Goal: Task Accomplishment & Management: Use online tool/utility

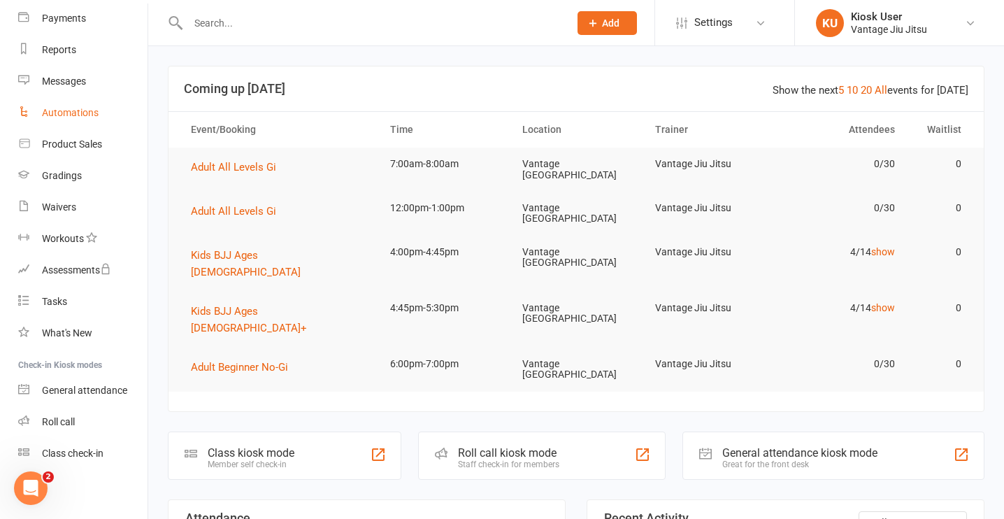
click at [93, 121] on link "Automations" at bounding box center [82, 112] width 129 height 31
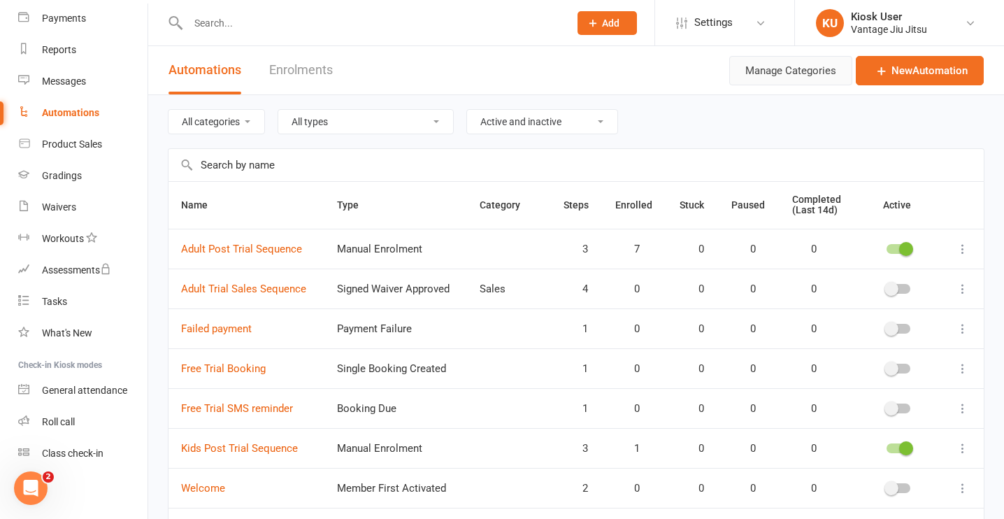
click at [801, 79] on button "Manage Categories" at bounding box center [790, 70] width 123 height 29
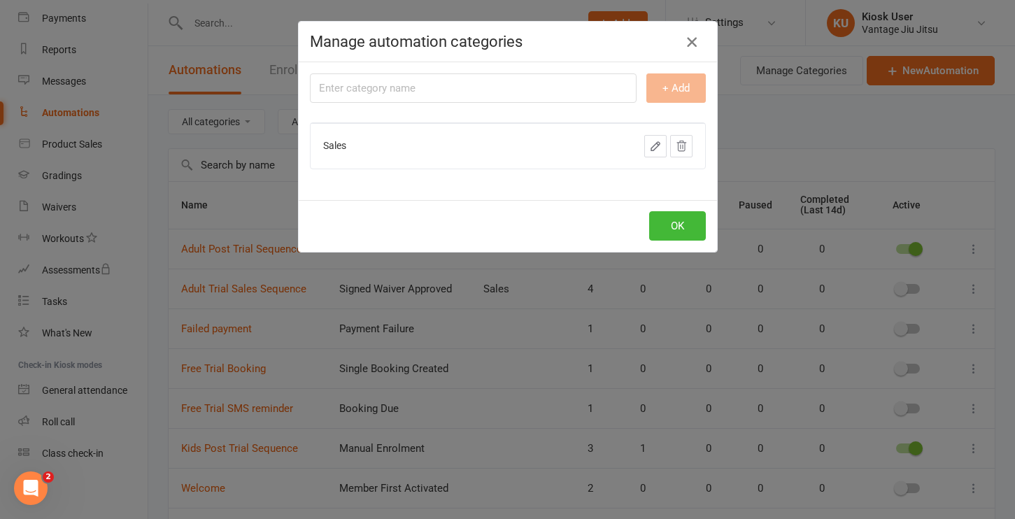
click at [680, 48] on button "button" at bounding box center [691, 42] width 22 height 22
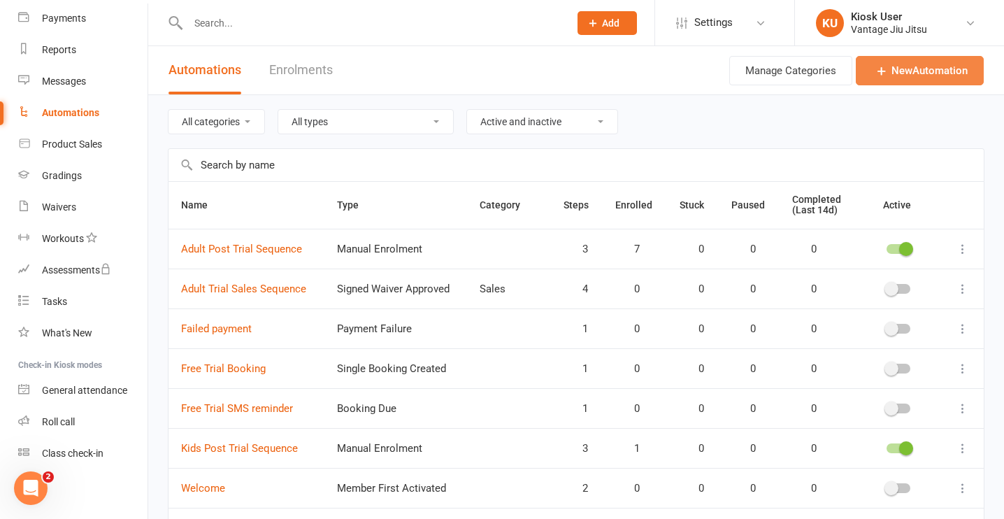
click at [960, 70] on link "New Automation" at bounding box center [920, 70] width 128 height 29
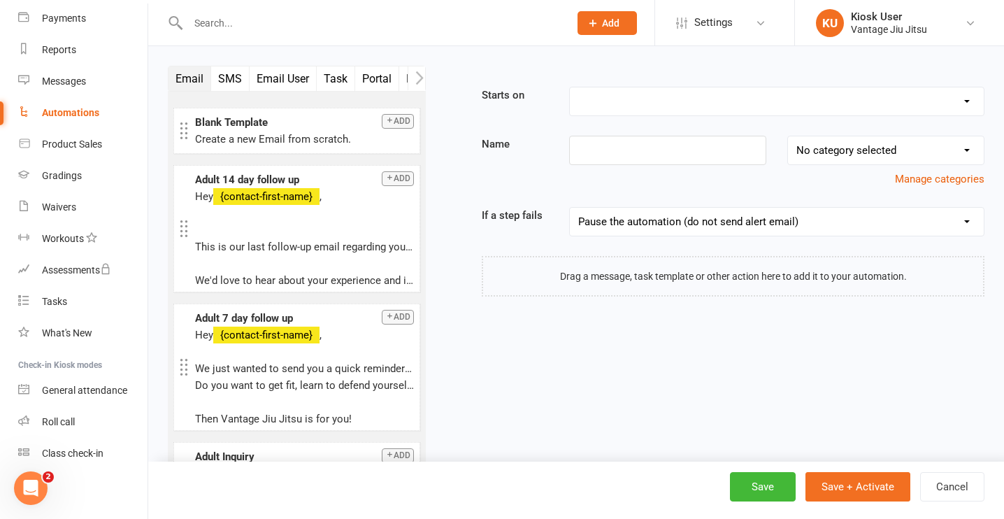
click at [416, 80] on icon "button" at bounding box center [419, 78] width 8 height 15
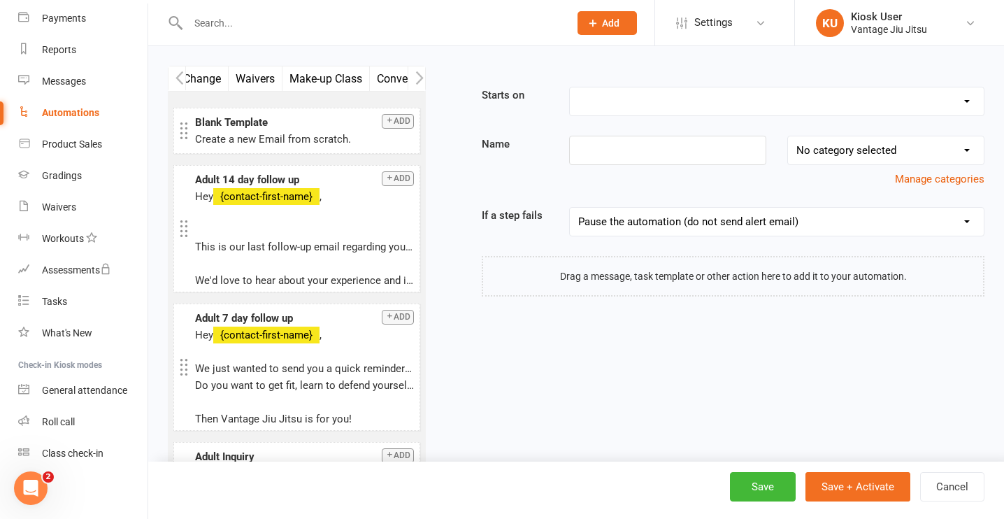
click at [416, 80] on icon "button" at bounding box center [419, 78] width 8 height 15
click at [174, 78] on button "button" at bounding box center [177, 78] width 17 height 24
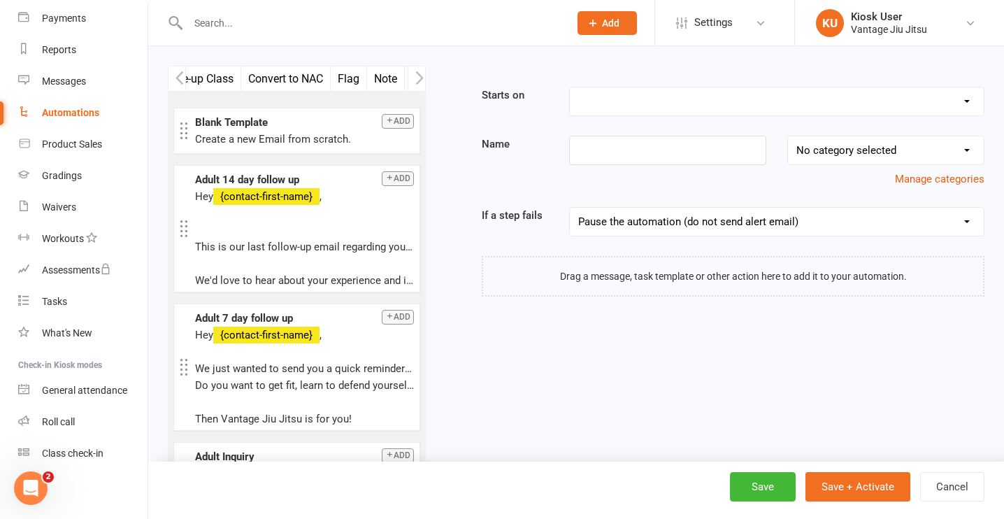
click at [174, 78] on button "button" at bounding box center [177, 78] width 17 height 24
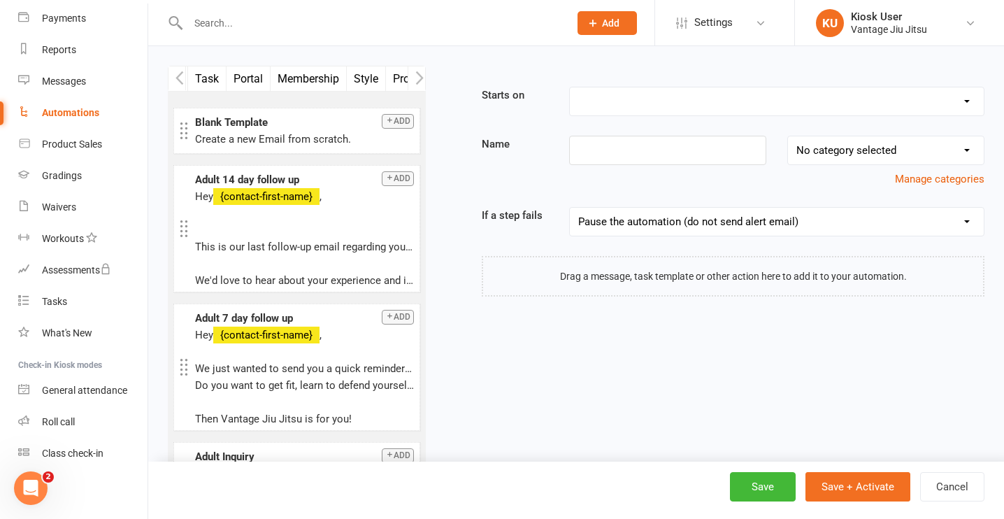
scroll to position [0, 129]
click at [174, 78] on button "button" at bounding box center [177, 78] width 17 height 24
click at [885, 155] on select "No category selected Sales" at bounding box center [886, 150] width 196 height 28
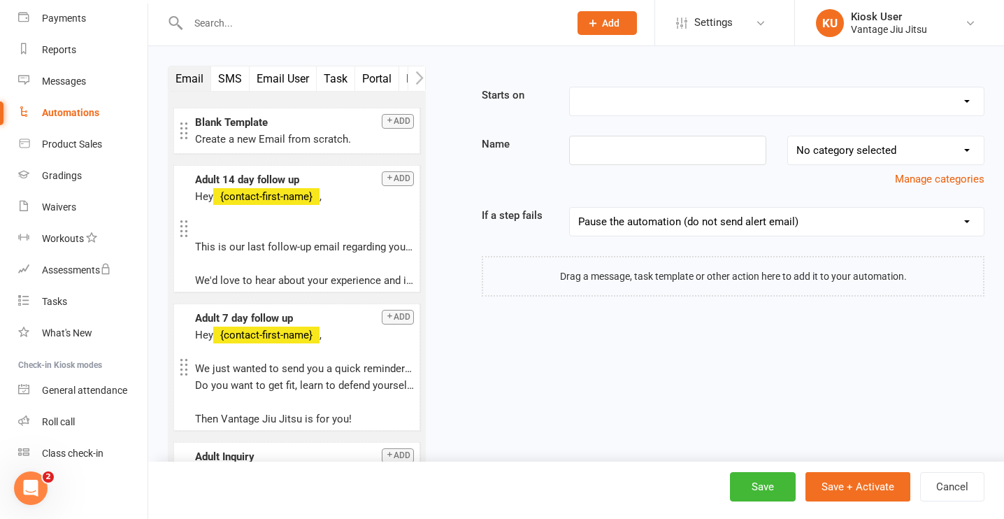
click at [643, 101] on select "Booking Cancelled Booking Due Booking Late-Cancelled Booking Marked Absent Book…" at bounding box center [777, 101] width 414 height 28
click at [342, 123] on div "Blank Template" at bounding box center [304, 122] width 219 height 17
drag, startPoint x: 278, startPoint y: 126, endPoint x: 308, endPoint y: 127, distance: 30.8
click at [270, 127] on div "Blank Template" at bounding box center [304, 122] width 219 height 17
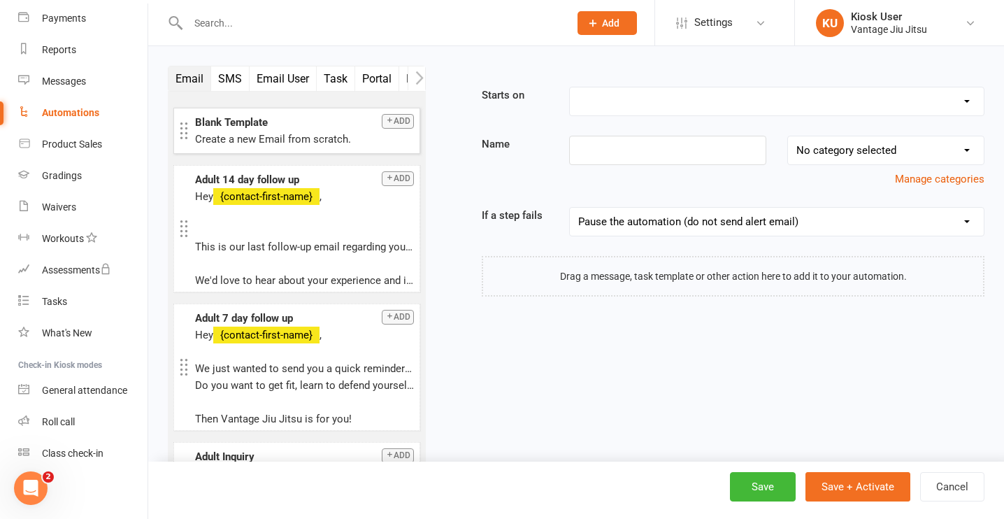
click at [270, 127] on div "Blank Template" at bounding box center [304, 122] width 219 height 17
click at [385, 122] on icon "button" at bounding box center [389, 120] width 8 height 8
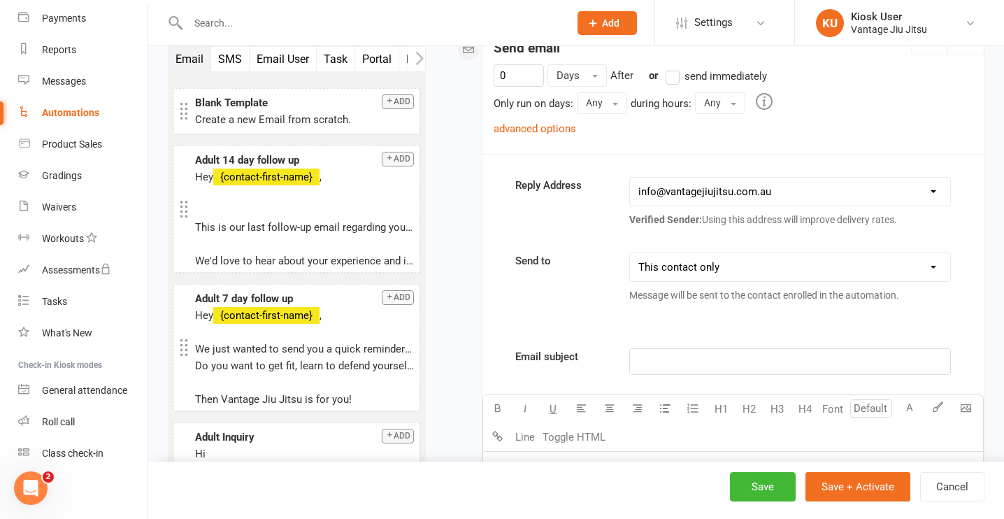
scroll to position [214, 0]
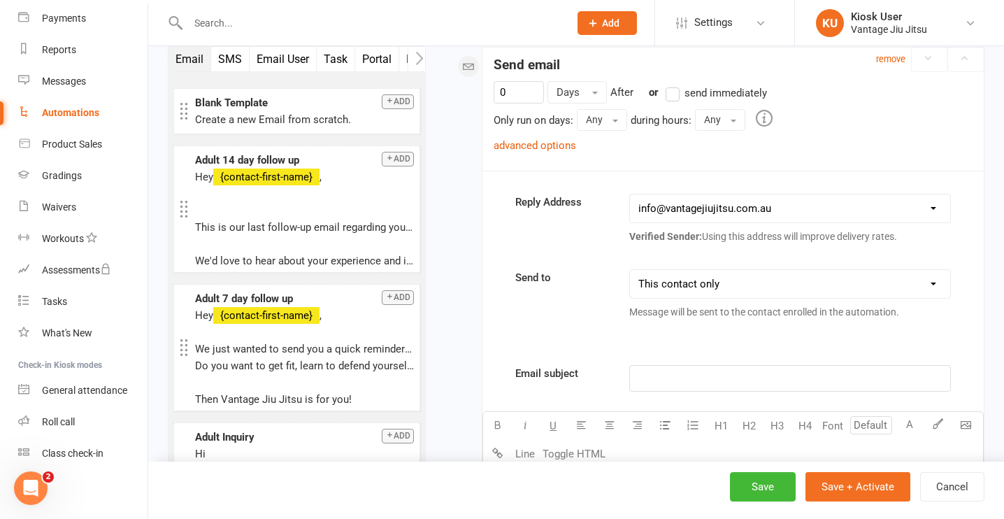
click at [686, 288] on select "This contact only Recipients that accept messages sent from automations Recipie…" at bounding box center [790, 284] width 320 height 28
click at [705, 203] on select "[EMAIL_ADDRESS][DOMAIN_NAME] [EMAIL_ADDRESS][DOMAIN_NAME] [PERSON_NAME][EMAIL_A…" at bounding box center [790, 208] width 320 height 28
click at [722, 276] on select "This contact only Recipients that accept messages sent from automations Recipie…" at bounding box center [790, 284] width 320 height 28
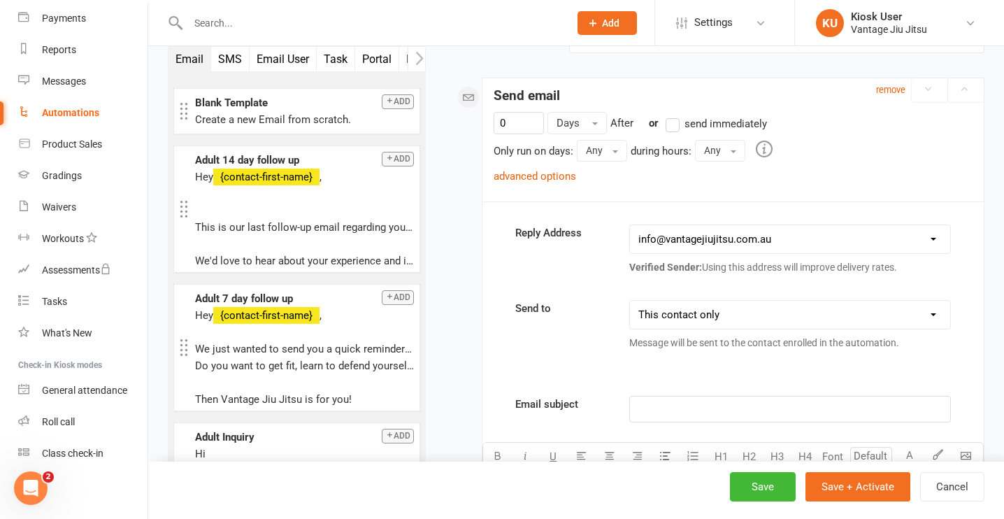
scroll to position [183, 0]
click at [541, 129] on input "0" at bounding box center [519, 124] width 50 height 22
click at [567, 126] on span "Days" at bounding box center [568, 123] width 23 height 13
click at [644, 108] on div "remove Send email 0 Days Days Hours After previous step or send immediately Onl…" at bounding box center [733, 495] width 503 height 835
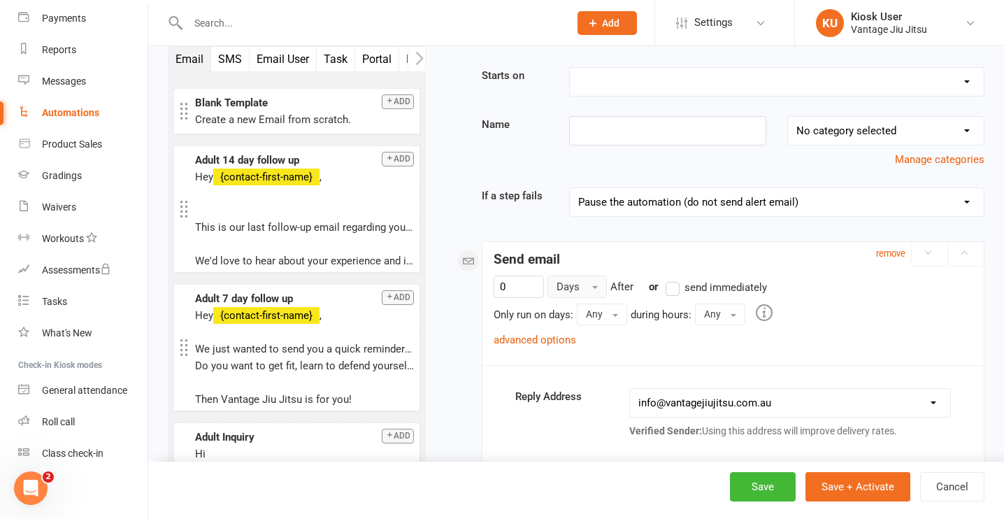
scroll to position [0, 0]
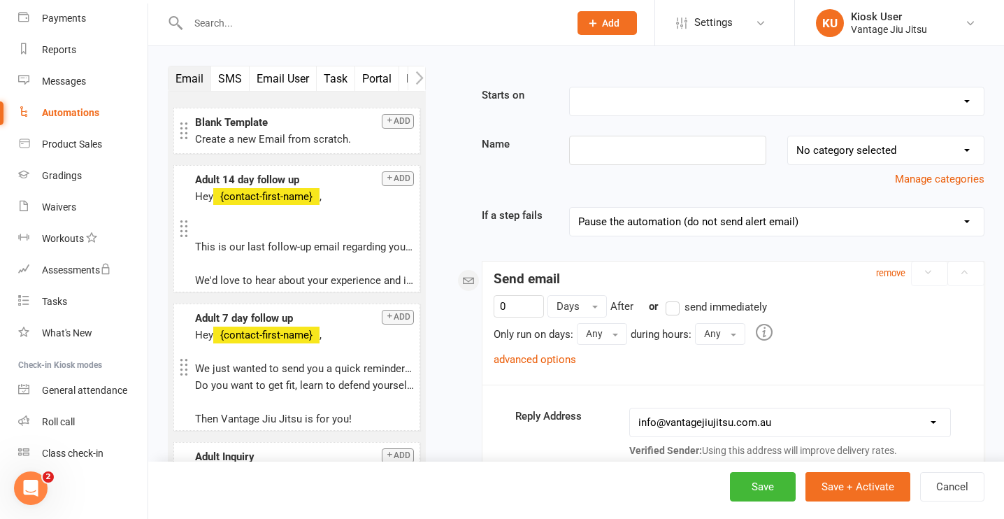
click at [422, 78] on icon "button" at bounding box center [420, 77] width 8 height 13
click at [270, 78] on button "Portal" at bounding box center [272, 78] width 44 height 24
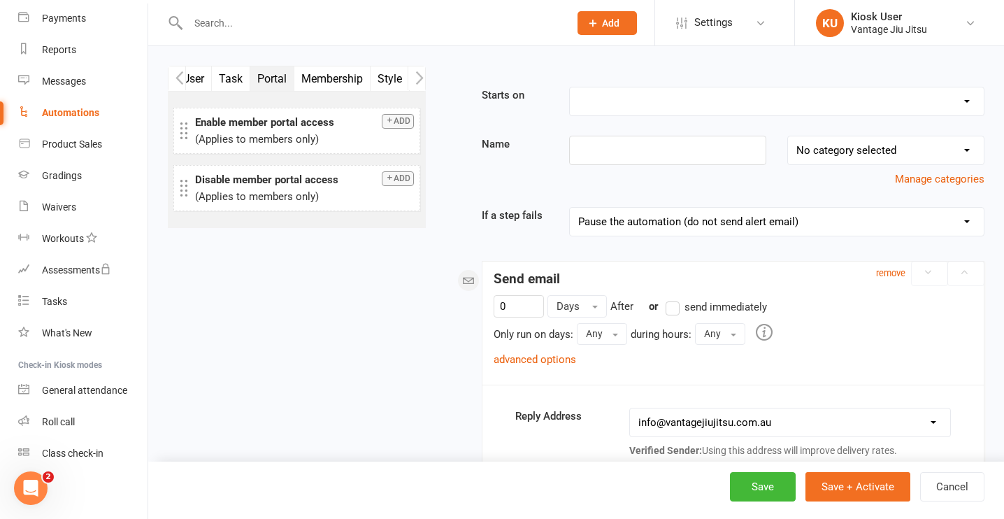
click at [331, 76] on button "Membership" at bounding box center [332, 78] width 76 height 24
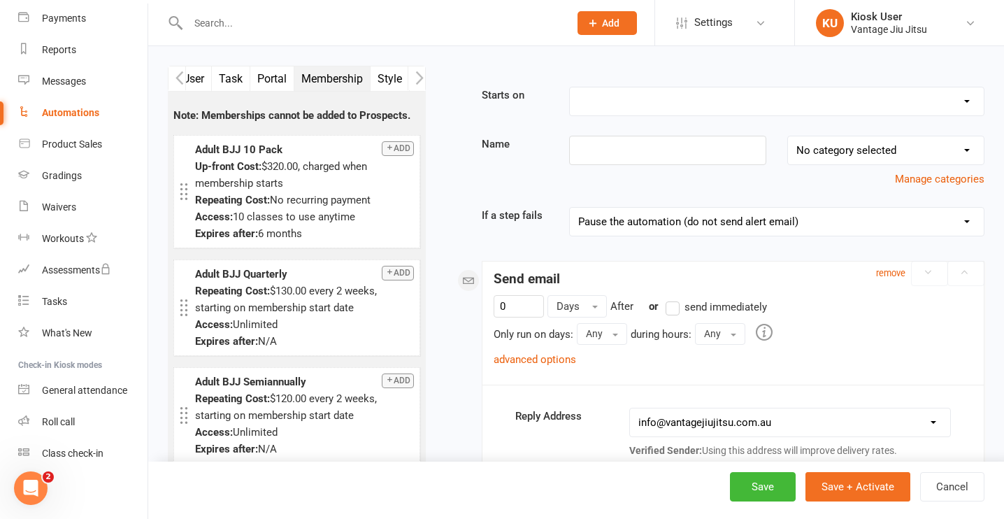
click at [385, 81] on button "Style" at bounding box center [390, 78] width 39 height 24
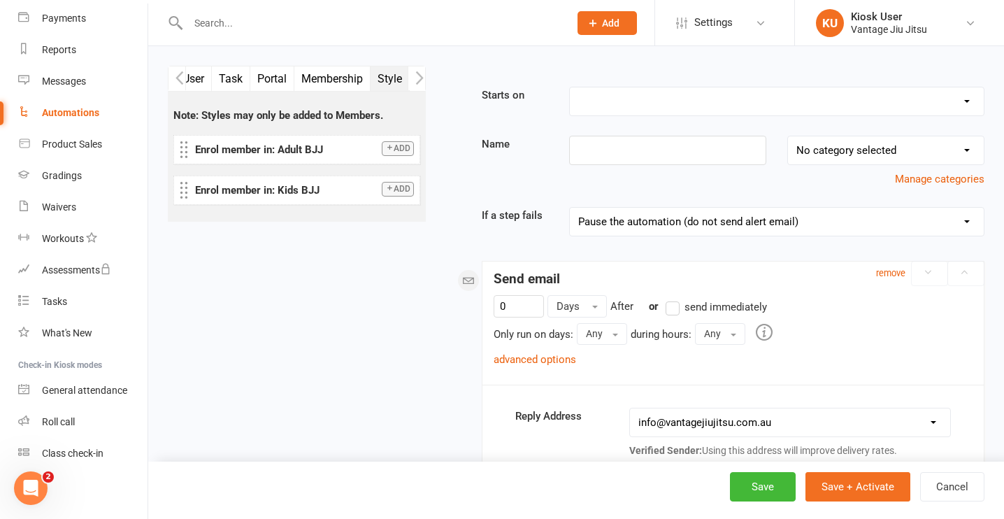
click at [418, 79] on icon "button" at bounding box center [419, 78] width 8 height 15
click at [415, 78] on icon "button" at bounding box center [419, 78] width 8 height 15
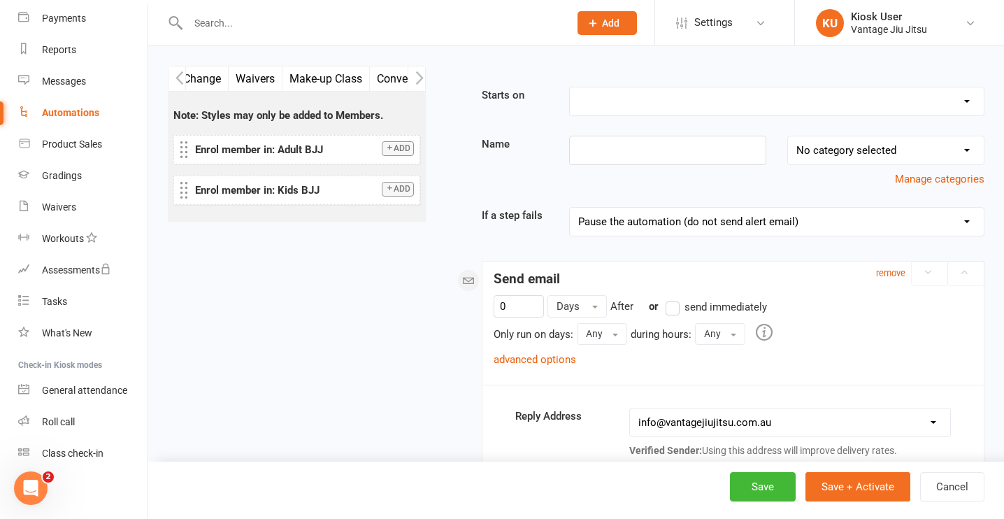
click at [415, 78] on icon "button" at bounding box center [419, 78] width 8 height 15
click at [409, 83] on button "button" at bounding box center [416, 78] width 17 height 24
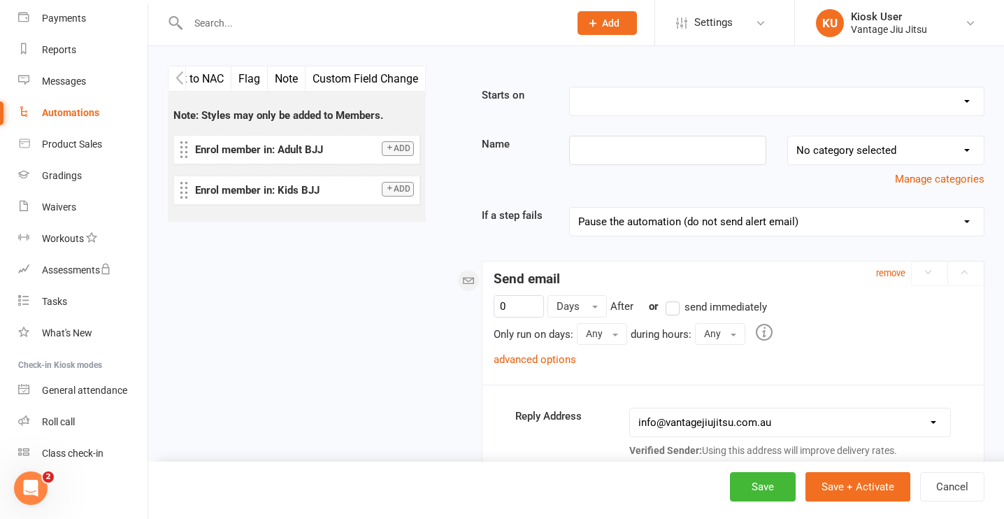
click at [388, 76] on button "Custom Field Change" at bounding box center [366, 78] width 120 height 24
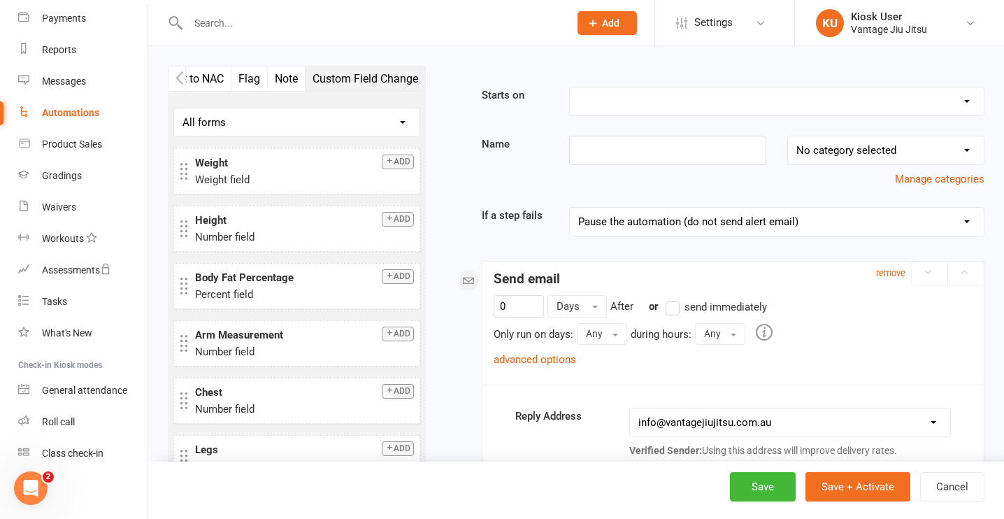
click at [359, 122] on select "All forms Body Composition Emergency Contact Details Fitness Goals Key Demograp…" at bounding box center [296, 122] width 245 height 28
select select "81968"
click at [174, 108] on select "All forms Body Composition Emergency Contact Details Fitness Goals Key Demograp…" at bounding box center [296, 122] width 245 height 28
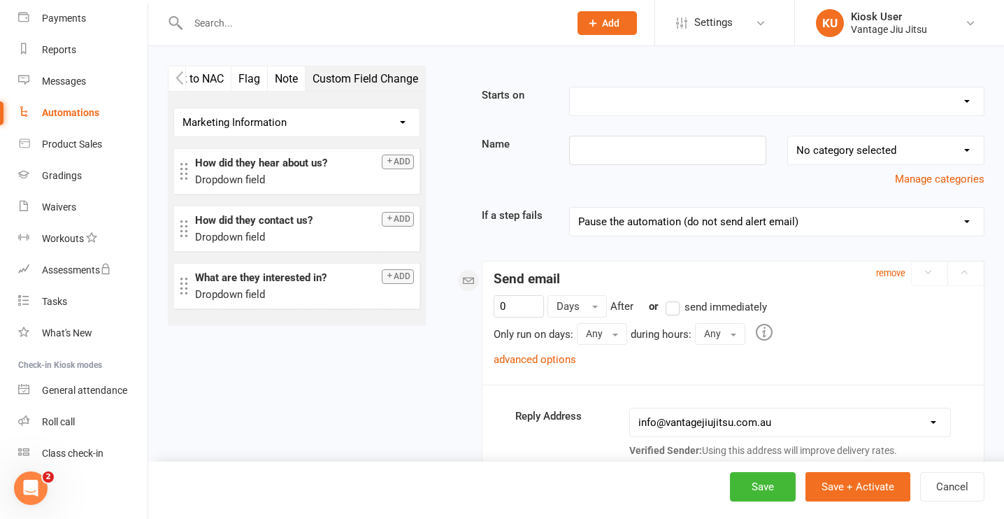
click at [181, 78] on icon "button" at bounding box center [180, 78] width 8 height 15
click at [182, 78] on icon "button" at bounding box center [180, 78] width 8 height 15
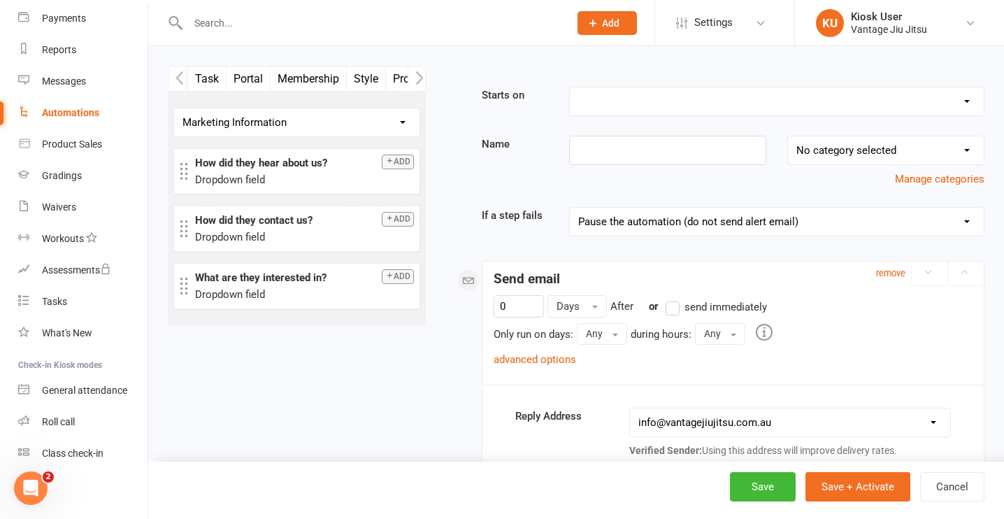
scroll to position [0, 129]
click at [182, 78] on icon "button" at bounding box center [180, 78] width 8 height 15
click at [183, 78] on icon "button" at bounding box center [180, 78] width 8 height 15
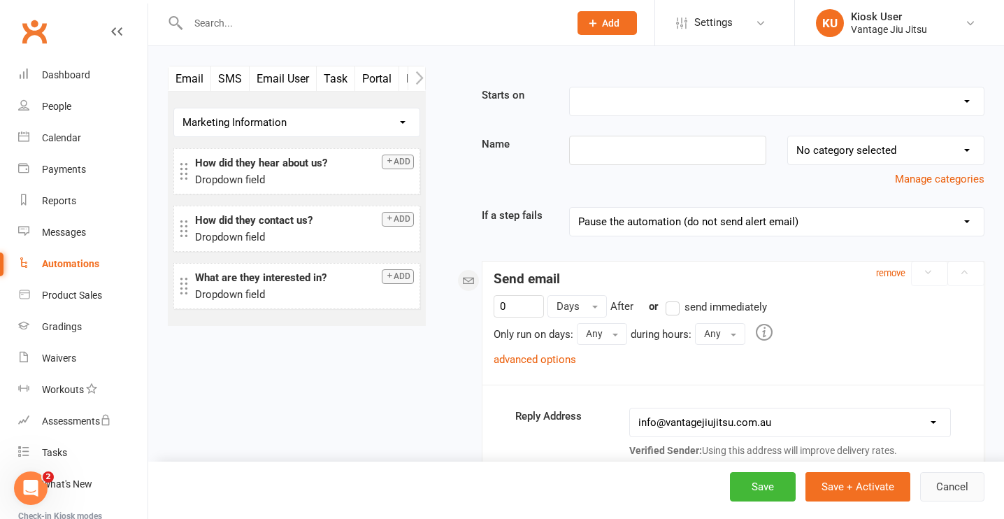
click at [959, 493] on button "Cancel" at bounding box center [952, 486] width 64 height 29
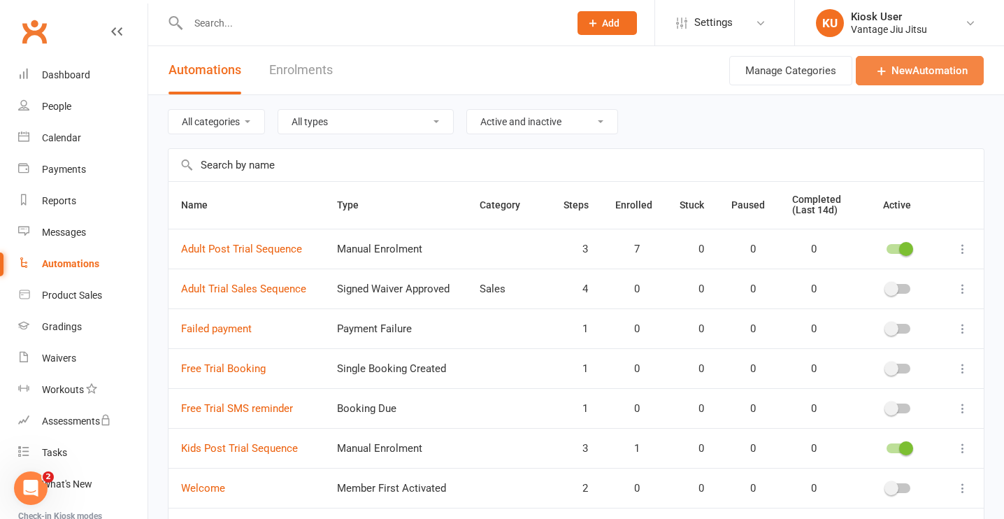
click at [952, 69] on link "New Automation" at bounding box center [920, 70] width 128 height 29
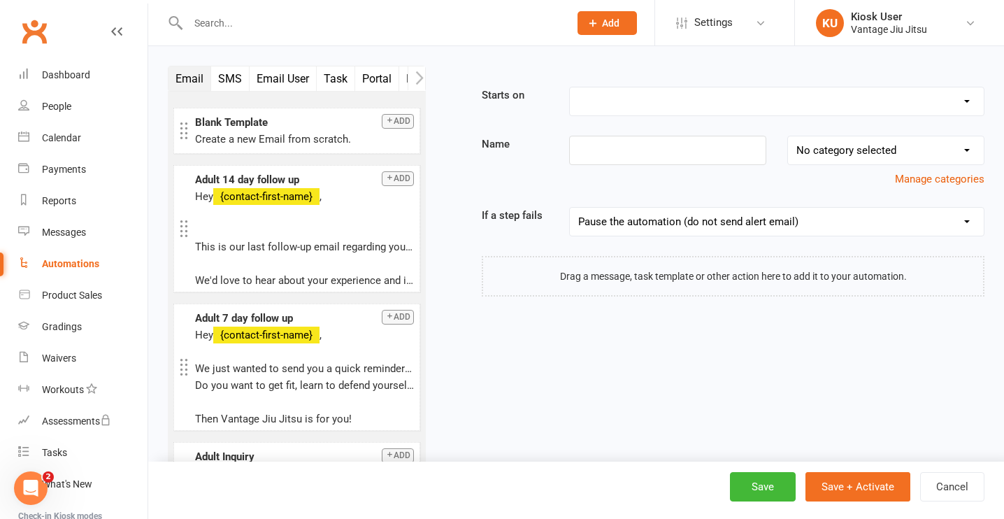
click at [190, 81] on button "Email" at bounding box center [190, 78] width 43 height 24
click at [323, 134] on div "Create a new Email from scratch." at bounding box center [304, 139] width 219 height 17
click at [395, 124] on button "Add" at bounding box center [398, 121] width 32 height 15
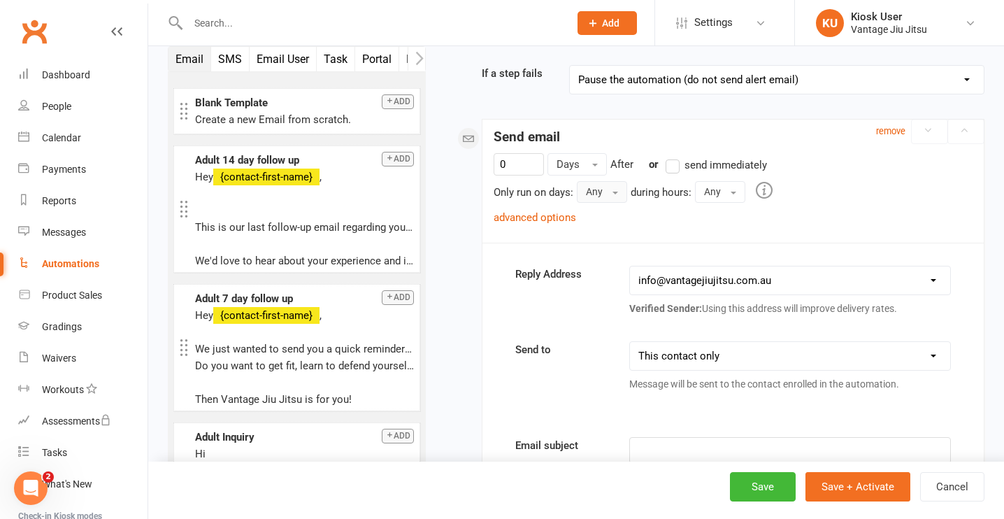
scroll to position [81, 0]
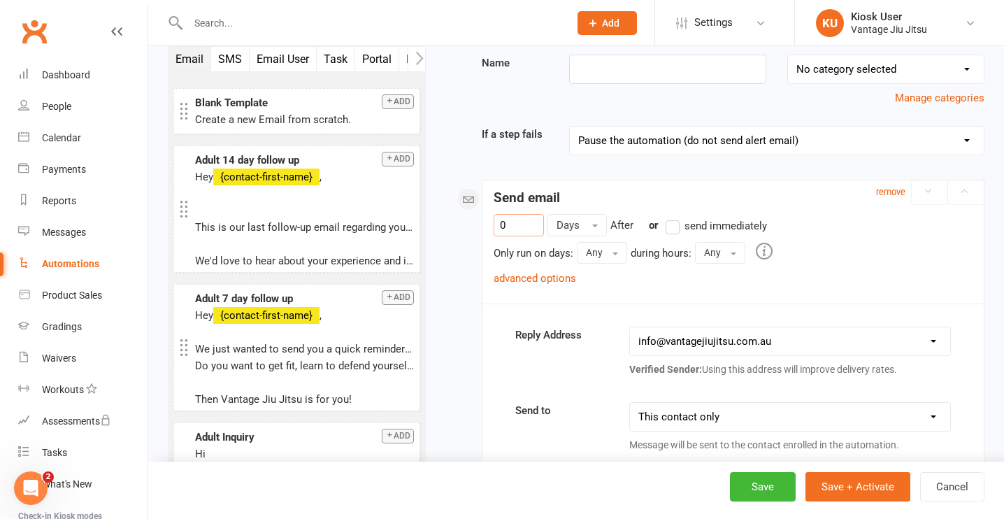
click at [527, 231] on input "0" at bounding box center [519, 225] width 50 height 22
click at [579, 208] on div "Send email" at bounding box center [732, 194] width 501 height 28
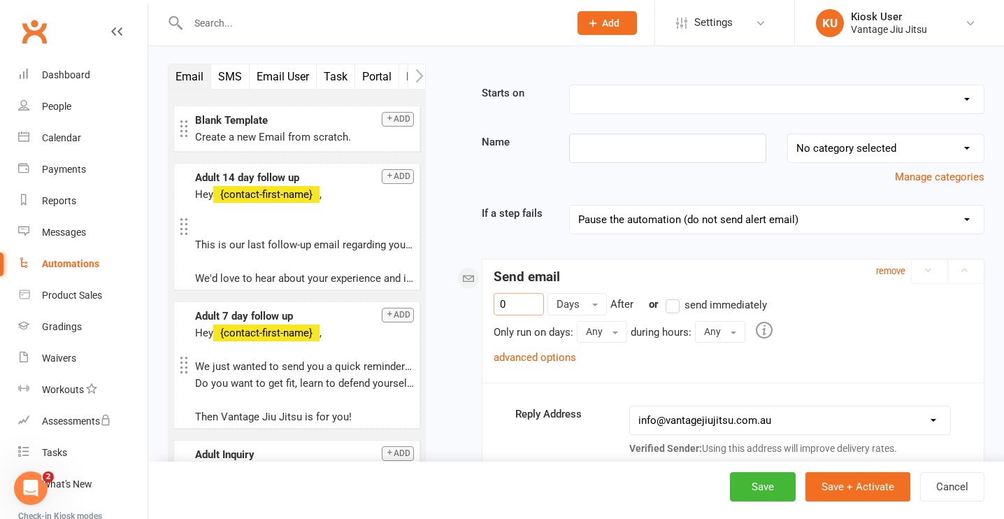
scroll to position [3, 0]
click at [640, 104] on select "Booking Cancelled Booking Due Booking Late-Cancelled Booking Marked Absent Book…" at bounding box center [777, 99] width 414 height 28
click at [682, 143] on input at bounding box center [667, 147] width 197 height 29
click at [880, 145] on select "No category selected Sales" at bounding box center [886, 148] width 196 height 28
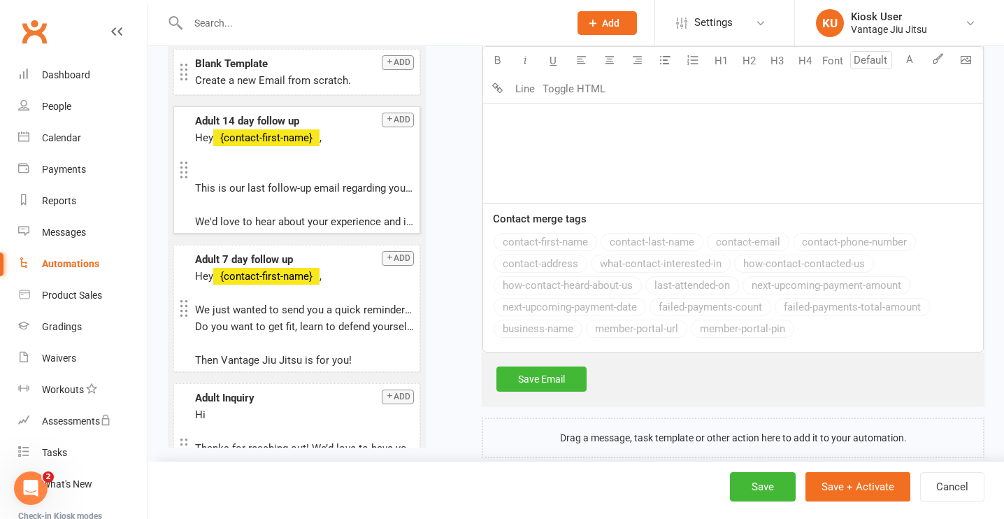
scroll to position [582, 0]
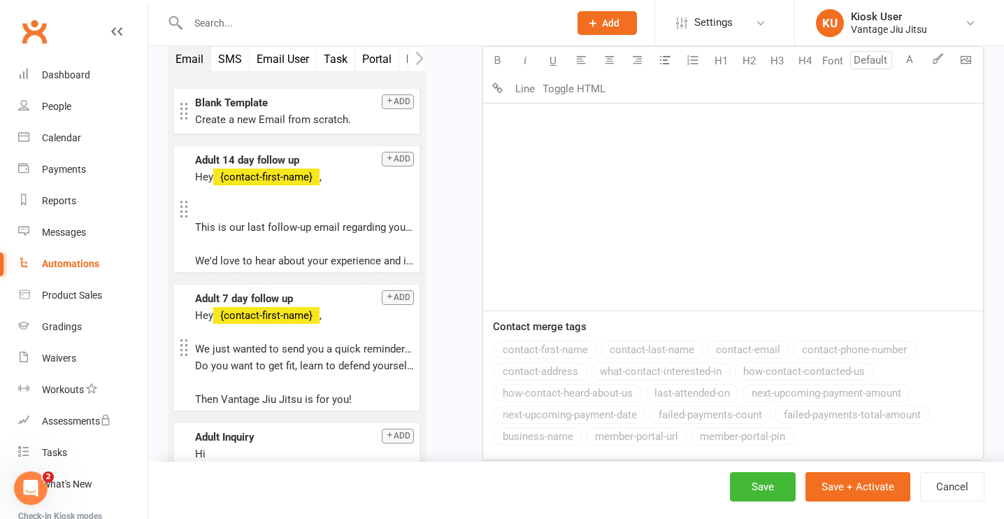
click at [95, 262] on div "Automations" at bounding box center [70, 263] width 57 height 11
click at [966, 492] on button "Cancel" at bounding box center [952, 486] width 64 height 29
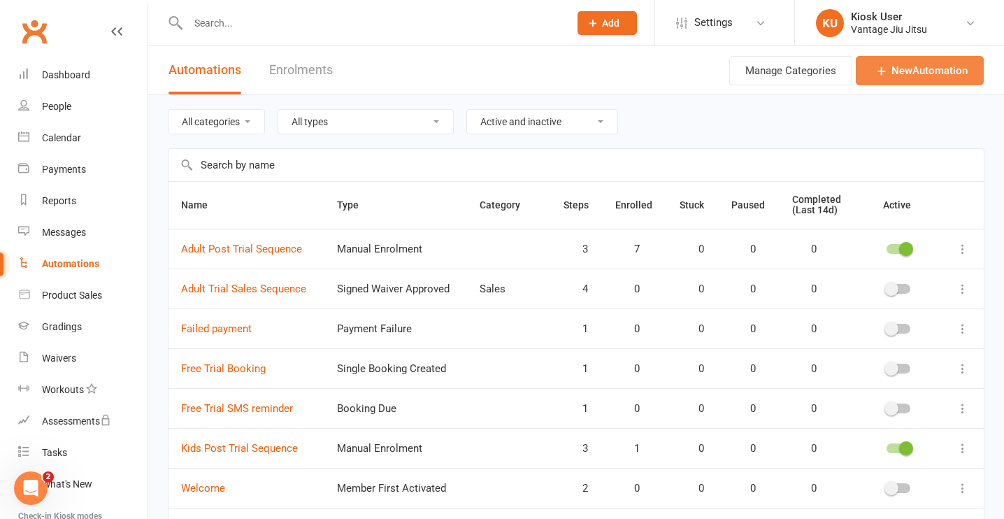
click at [905, 74] on link "New Automation" at bounding box center [920, 70] width 128 height 29
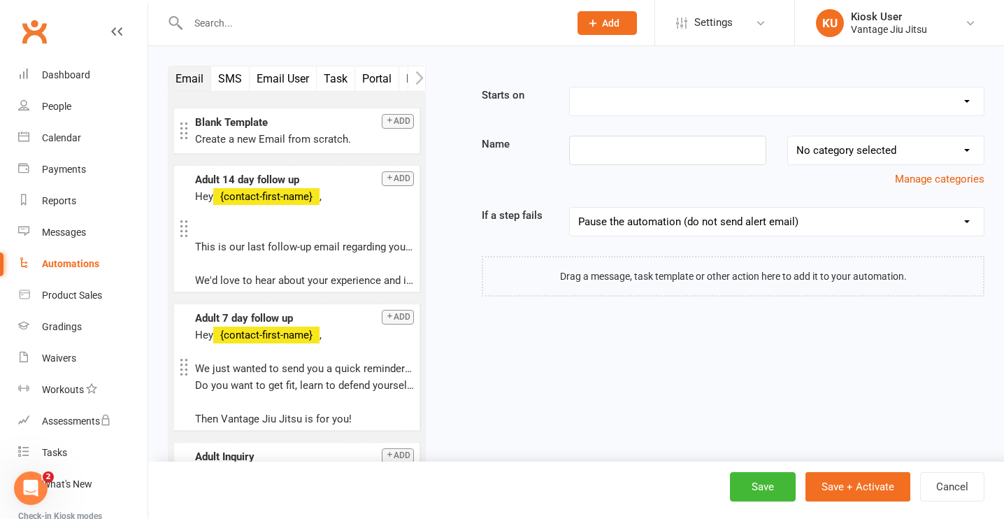
click at [418, 76] on icon "button" at bounding box center [419, 78] width 8 height 15
click at [175, 85] on button "button" at bounding box center [177, 78] width 17 height 24
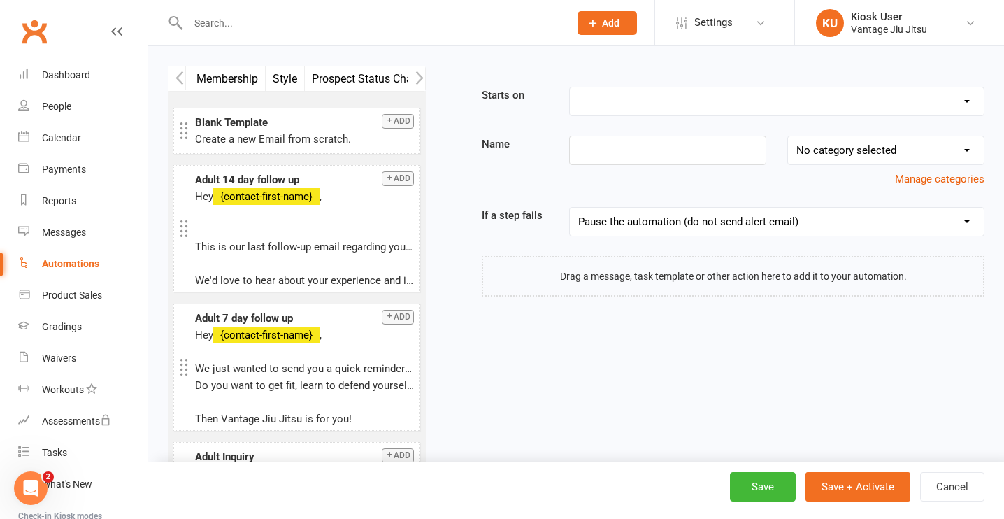
scroll to position [0, 105]
click at [175, 85] on button "button" at bounding box center [177, 78] width 17 height 24
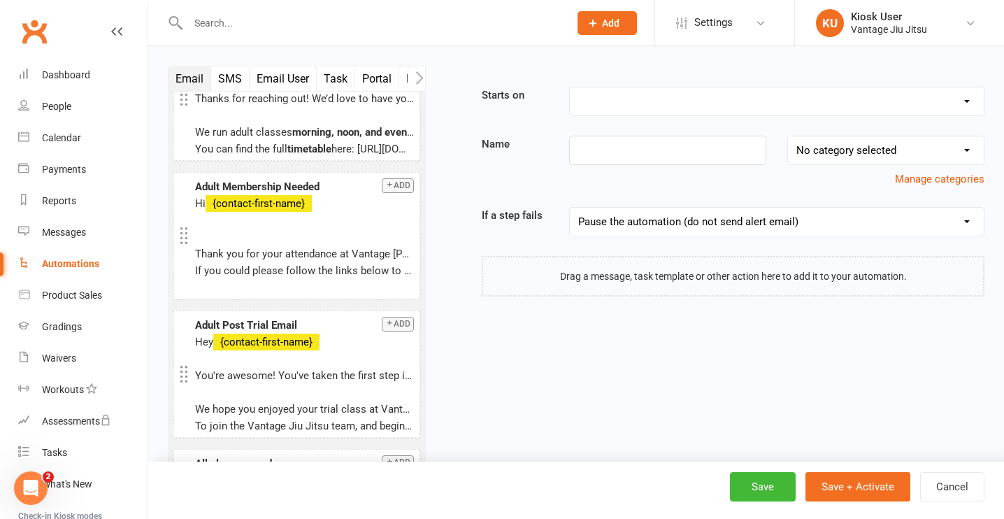
scroll to position [0, 0]
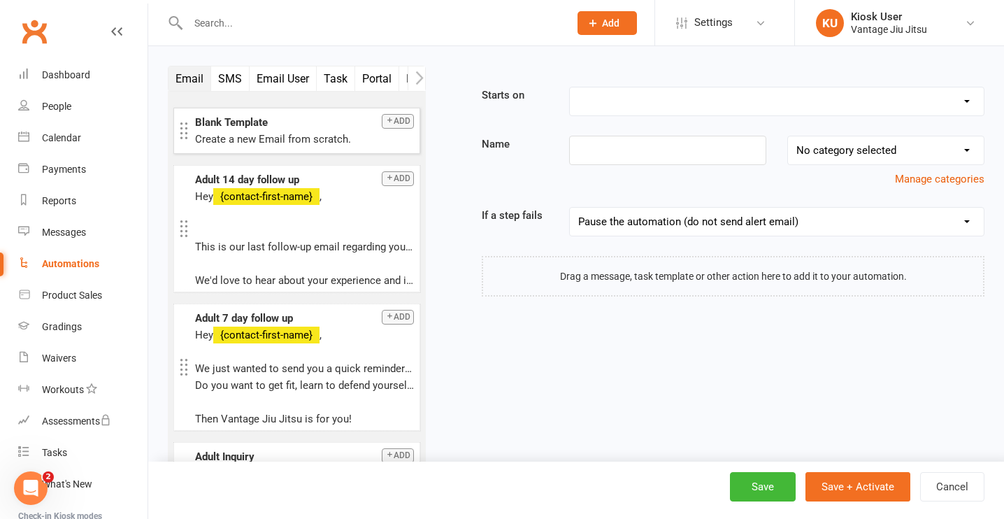
click at [385, 124] on icon "button" at bounding box center [389, 120] width 8 height 8
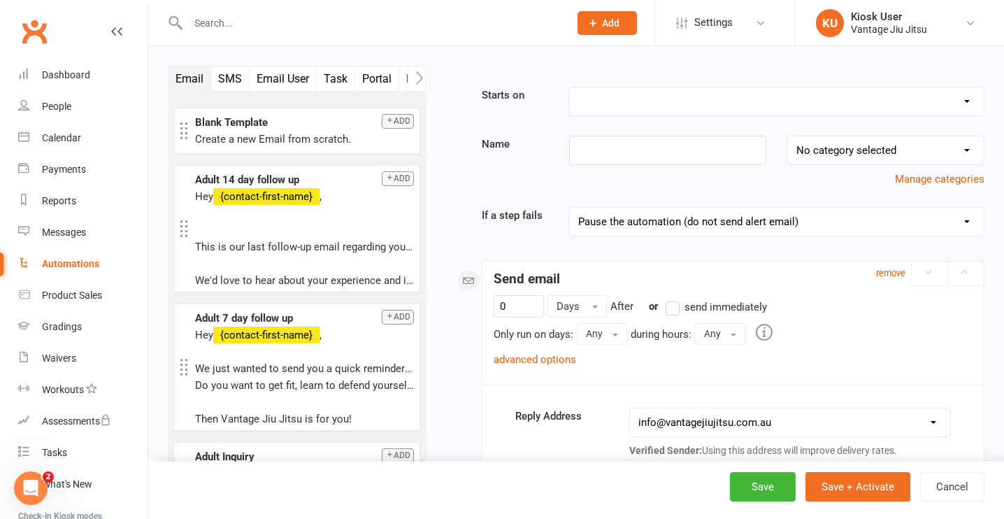
click at [882, 155] on select "No category selected Sales" at bounding box center [886, 150] width 196 height 28
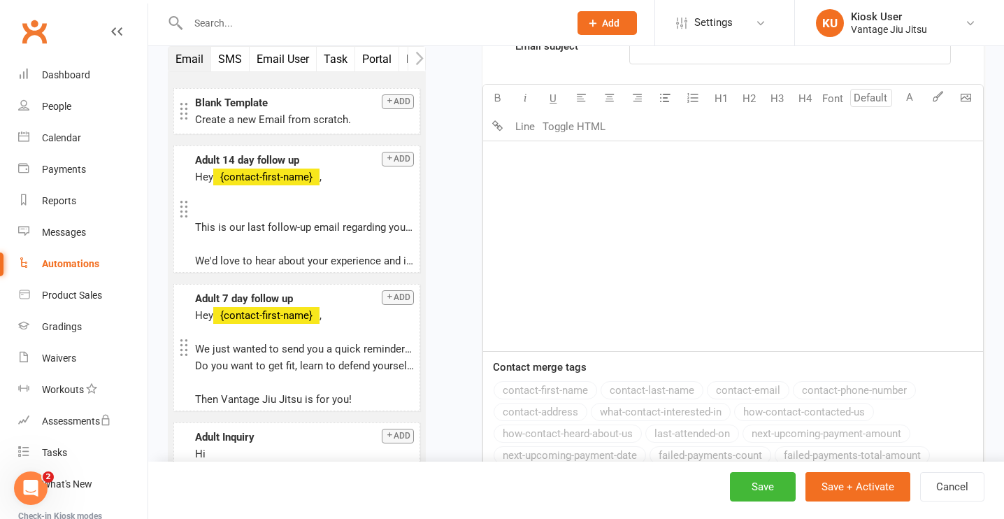
scroll to position [716, 0]
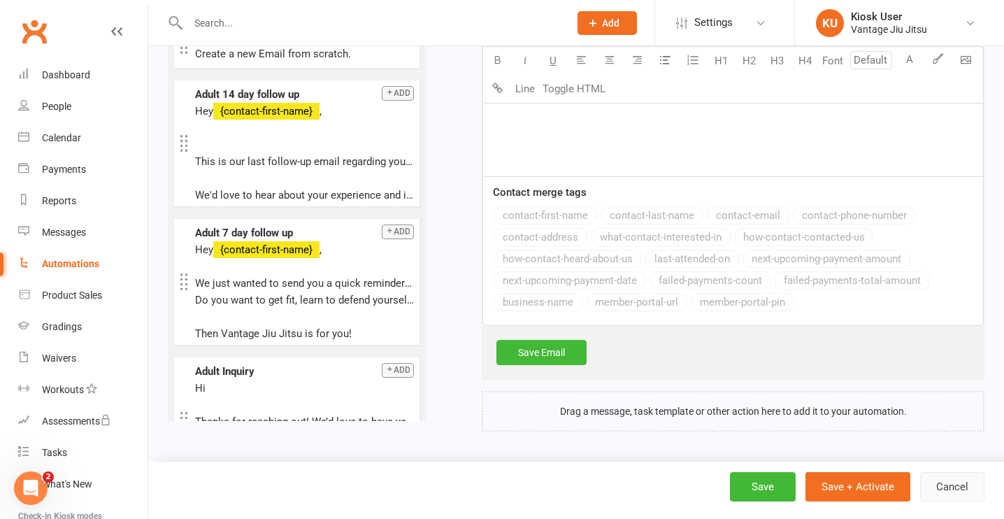
click at [954, 485] on button "Cancel" at bounding box center [952, 486] width 64 height 29
